Goal: Task Accomplishment & Management: Use online tool/utility

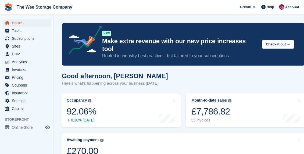
click at [20, 23] on span "Home" at bounding box center [28, 23] width 32 height 8
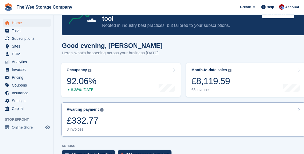
scroll to position [39, 0]
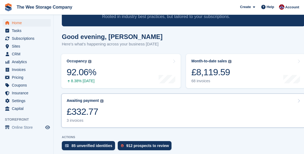
click at [116, 101] on link "Awaiting payment The total outstanding balance on all open invoices. £332.77 3 …" at bounding box center [183, 111] width 244 height 34
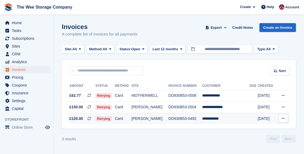
click at [218, 121] on td "**********" at bounding box center [225, 118] width 47 height 11
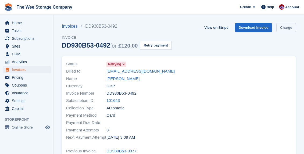
click at [287, 28] on link "Charge" at bounding box center [286, 27] width 20 height 9
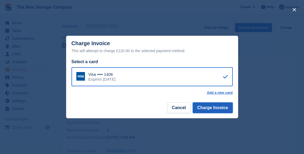
click at [212, 106] on button "Charge Invoice" at bounding box center [213, 107] width 40 height 11
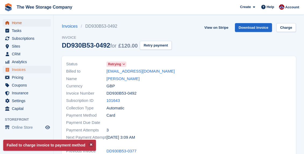
click at [16, 20] on span "Home" at bounding box center [28, 23] width 32 height 8
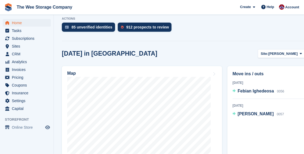
scroll to position [158, 0]
